Goal: Check status: Check status

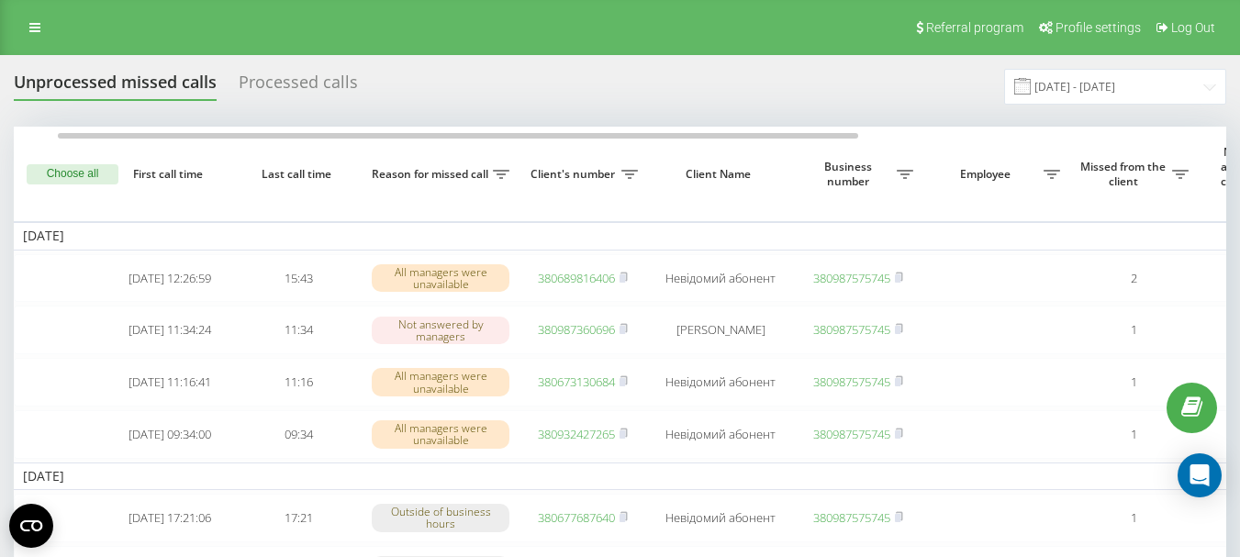
scroll to position [0, 27]
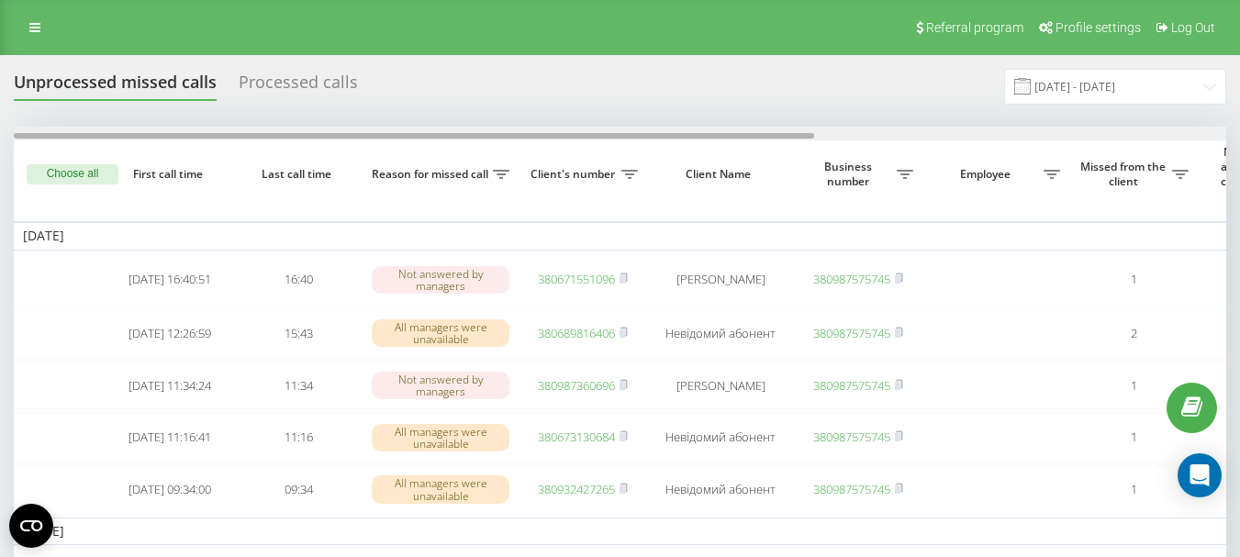
drag, startPoint x: 389, startPoint y: 133, endPoint x: 419, endPoint y: 169, distance: 46.3
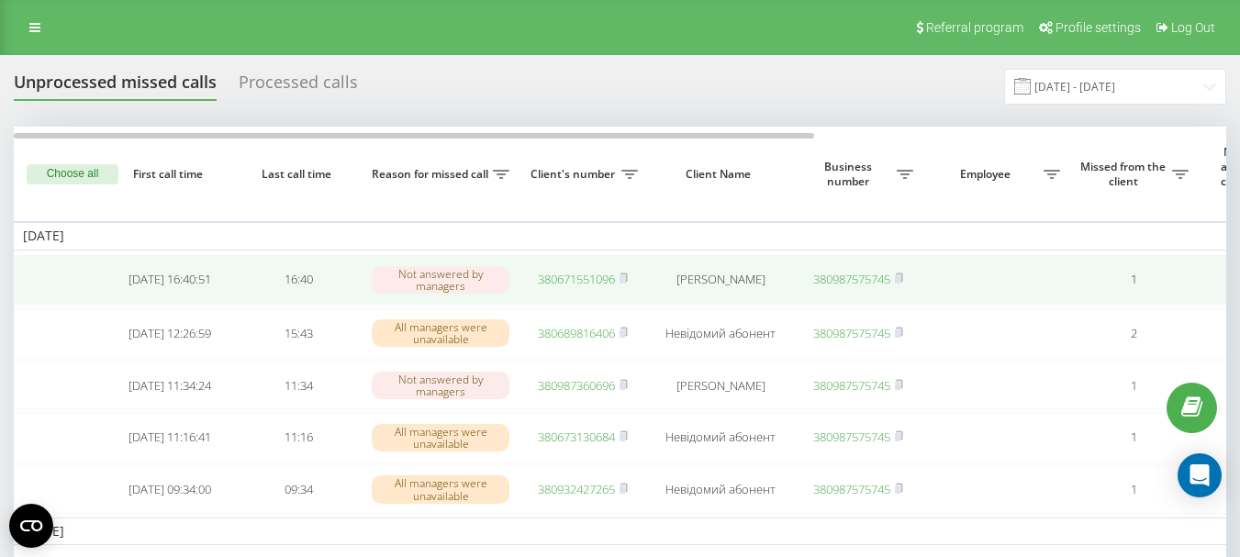
click at [580, 277] on link "380671551096" at bounding box center [576, 279] width 77 height 17
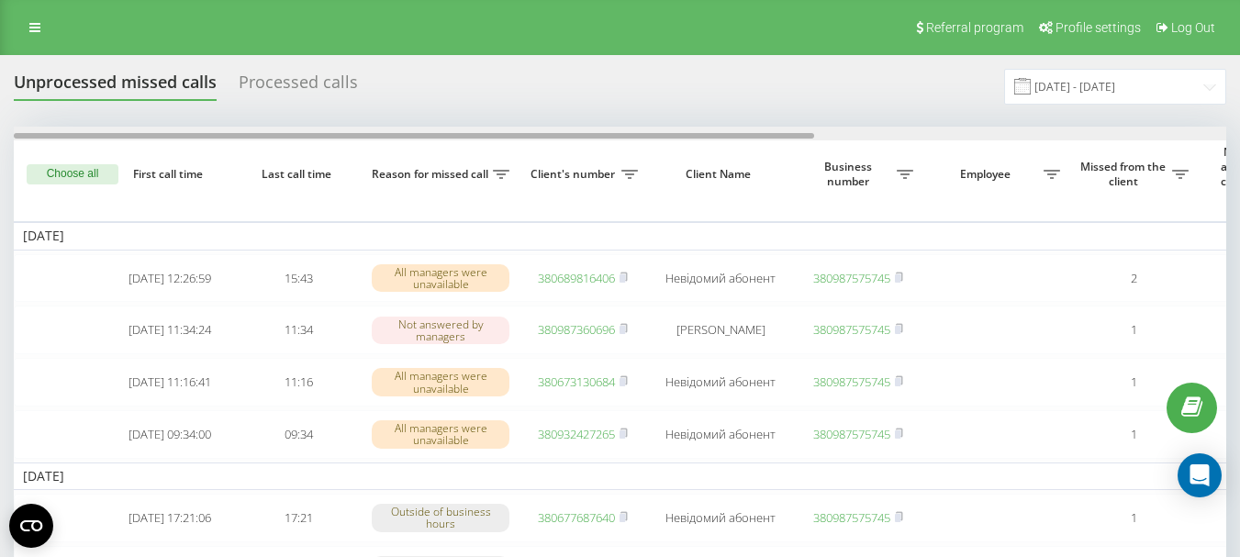
scroll to position [0, 623]
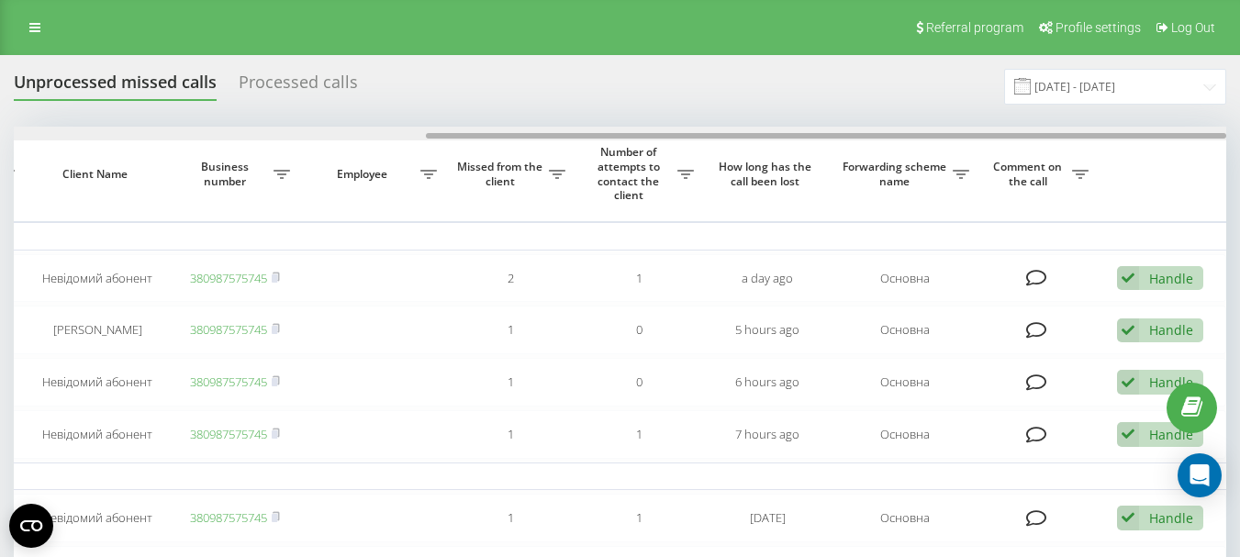
drag, startPoint x: 540, startPoint y: 132, endPoint x: 642, endPoint y: 135, distance: 102.8
click at [642, 135] on div at bounding box center [620, 134] width 1212 height 14
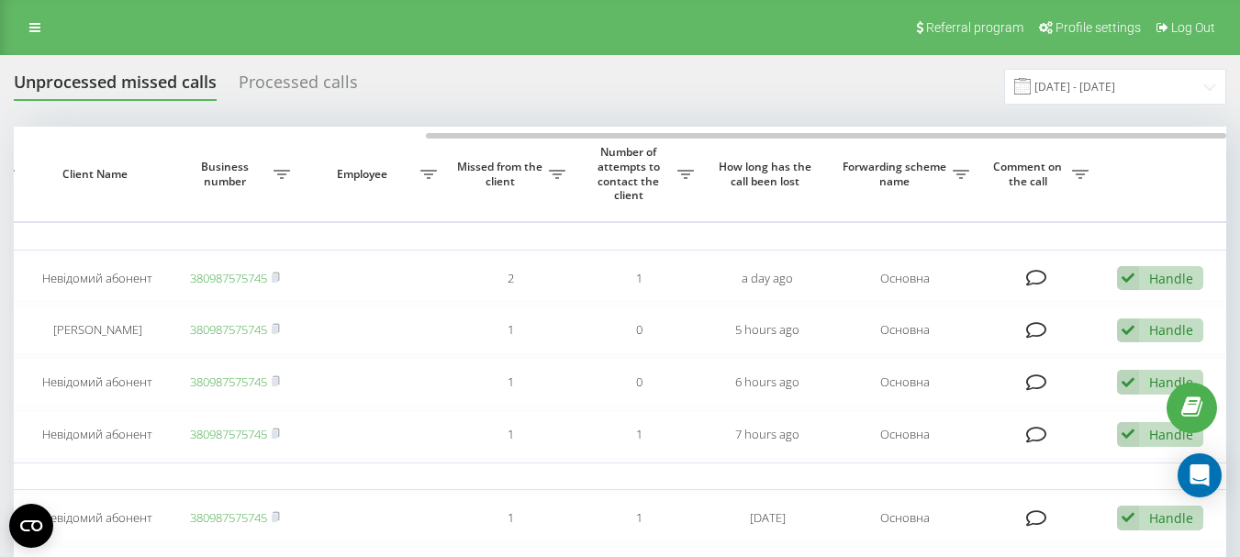
click at [631, 73] on div "Unprocessed missed calls Processed calls 01.09.2025 - 30.09.2025" at bounding box center [620, 87] width 1212 height 36
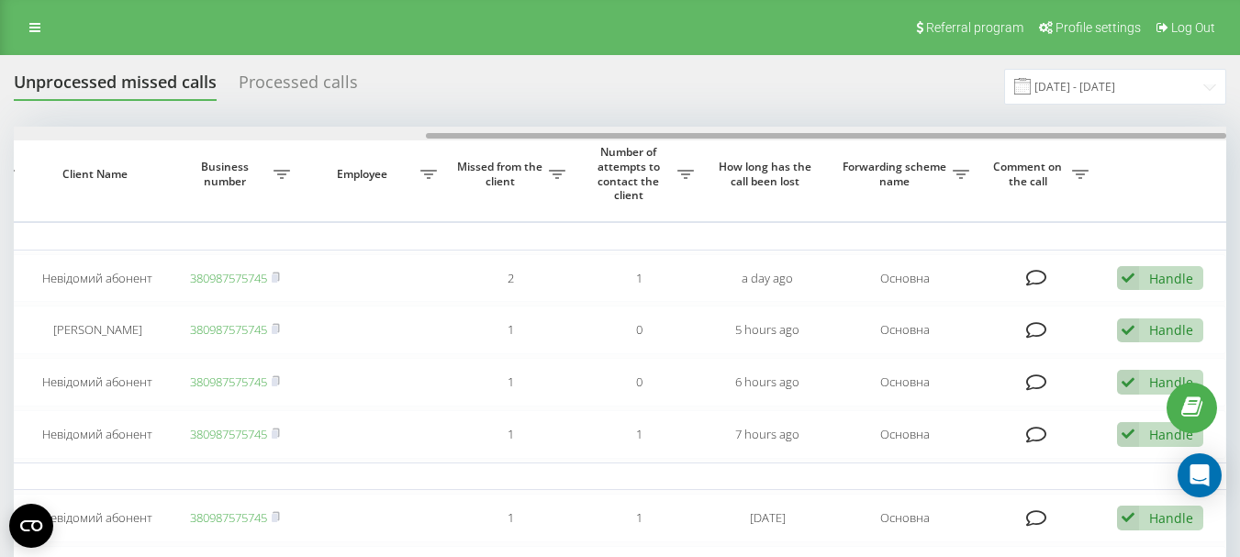
click at [416, 138] on div at bounding box center [620, 134] width 1212 height 14
